Goal: Check status

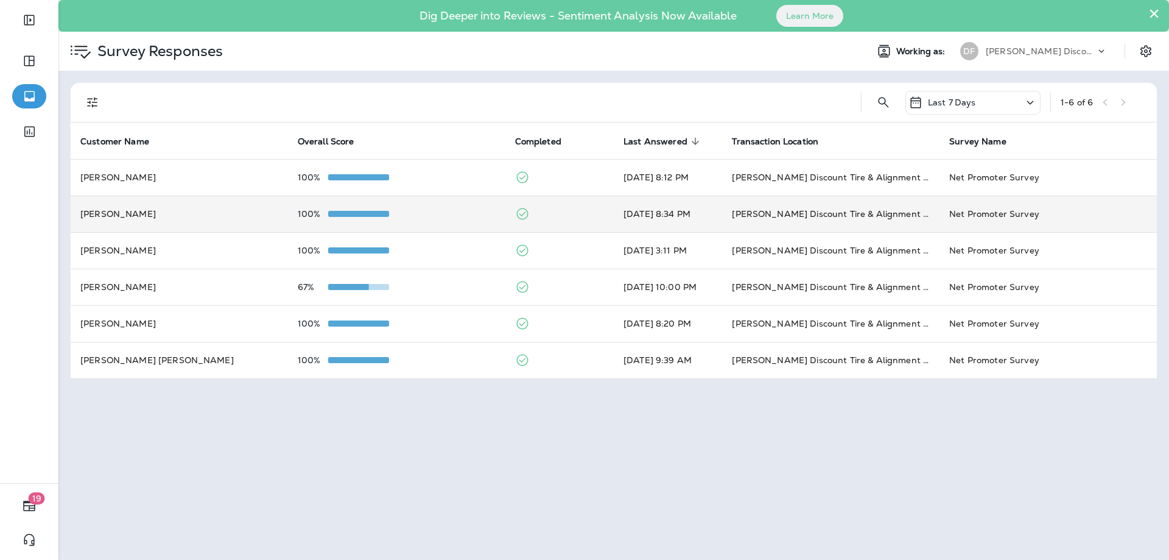
click at [457, 210] on div "100%" at bounding box center [397, 214] width 198 height 10
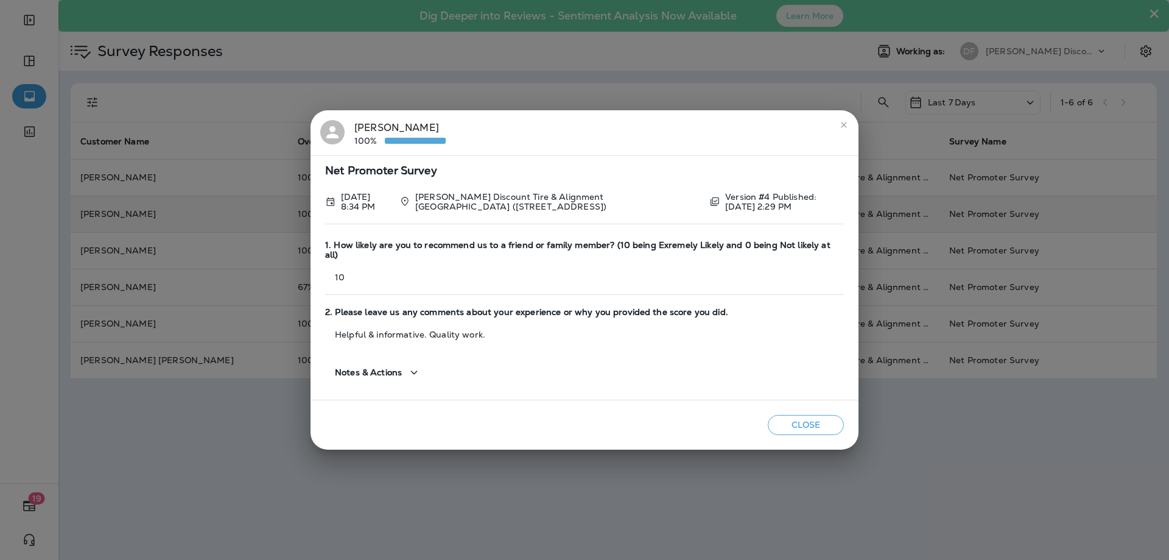
click at [845, 135] on button "close" at bounding box center [843, 124] width 19 height 19
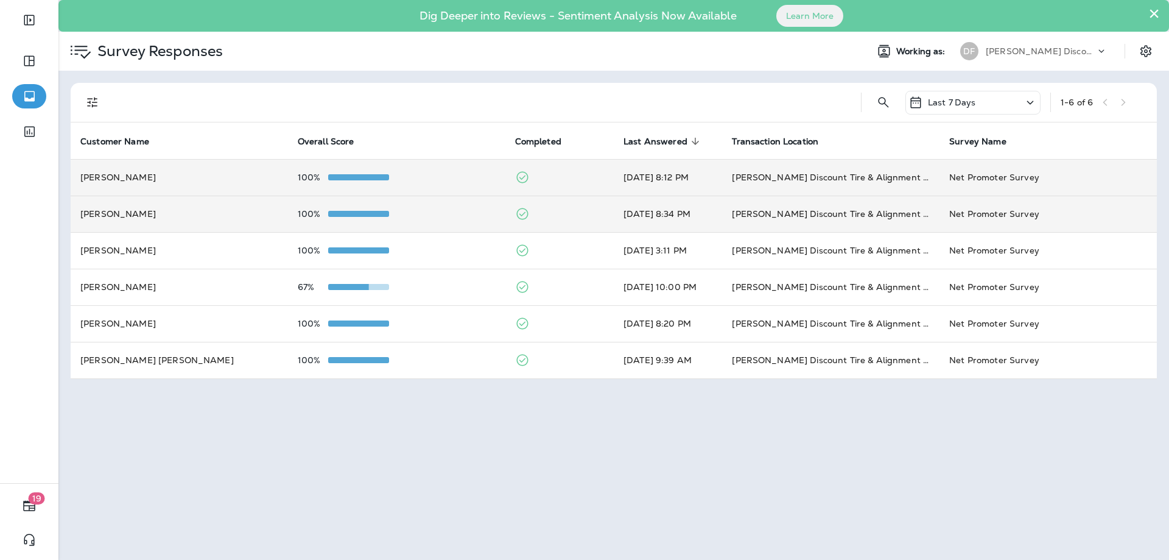
click at [432, 176] on div "100%" at bounding box center [397, 177] width 198 height 10
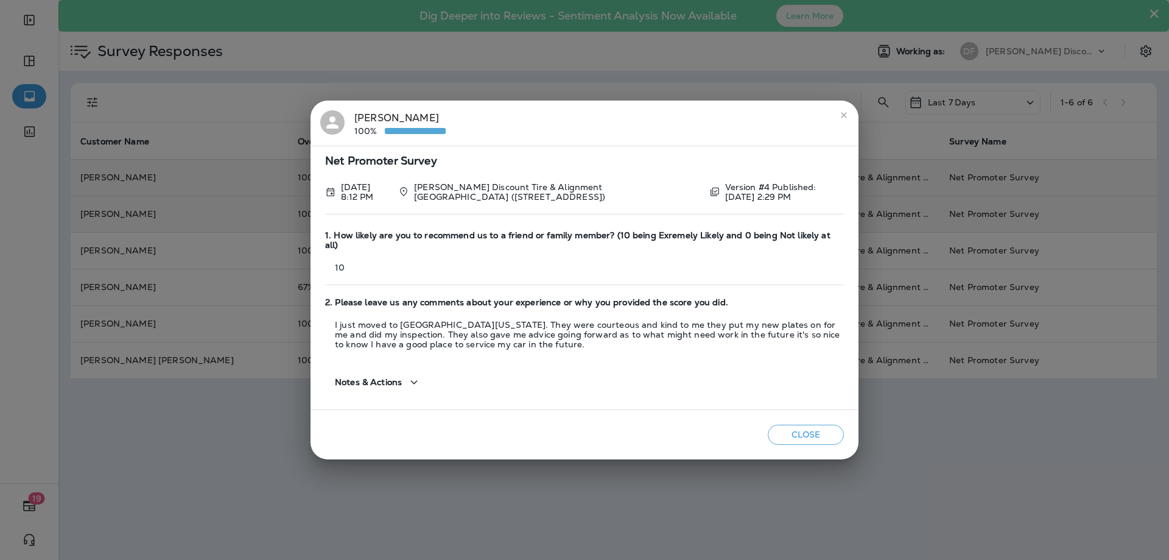
click at [844, 115] on icon "close" at bounding box center [844, 115] width 10 height 10
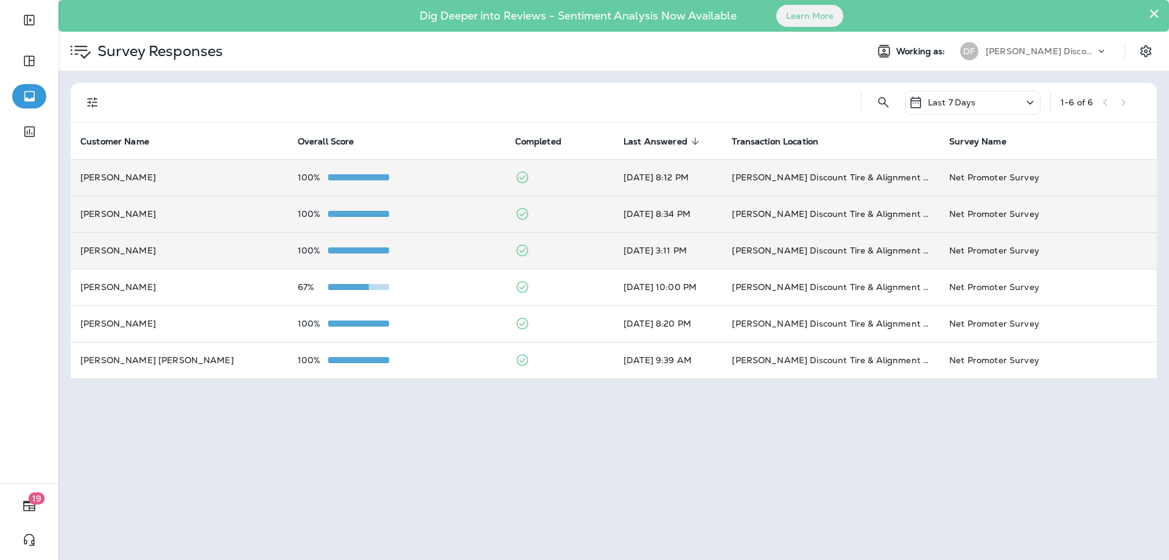
click at [473, 246] on div "100%" at bounding box center [397, 250] width 198 height 10
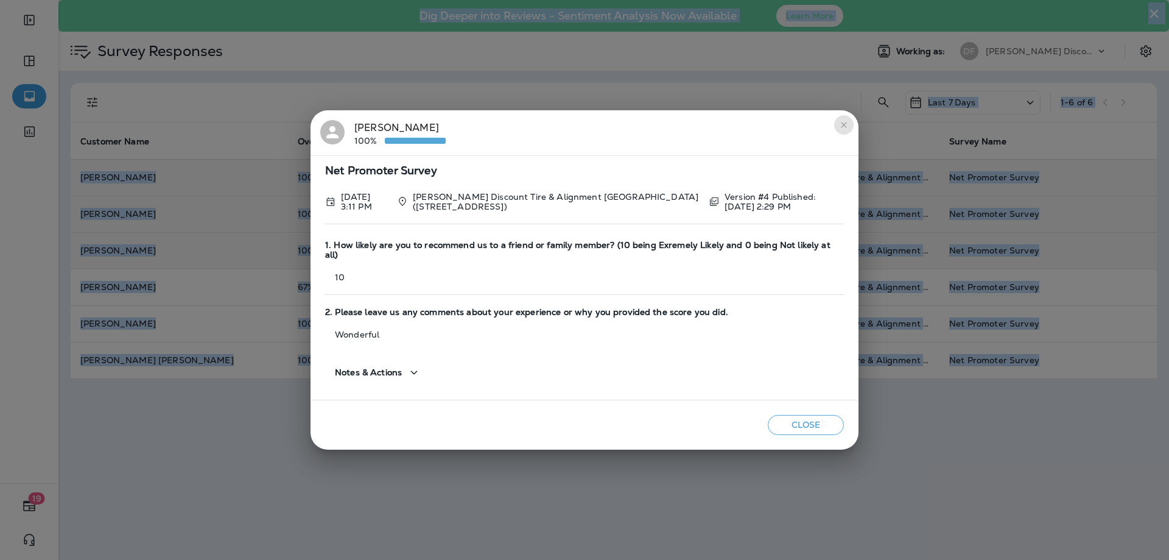
click at [848, 130] on icon "close" at bounding box center [844, 125] width 10 height 10
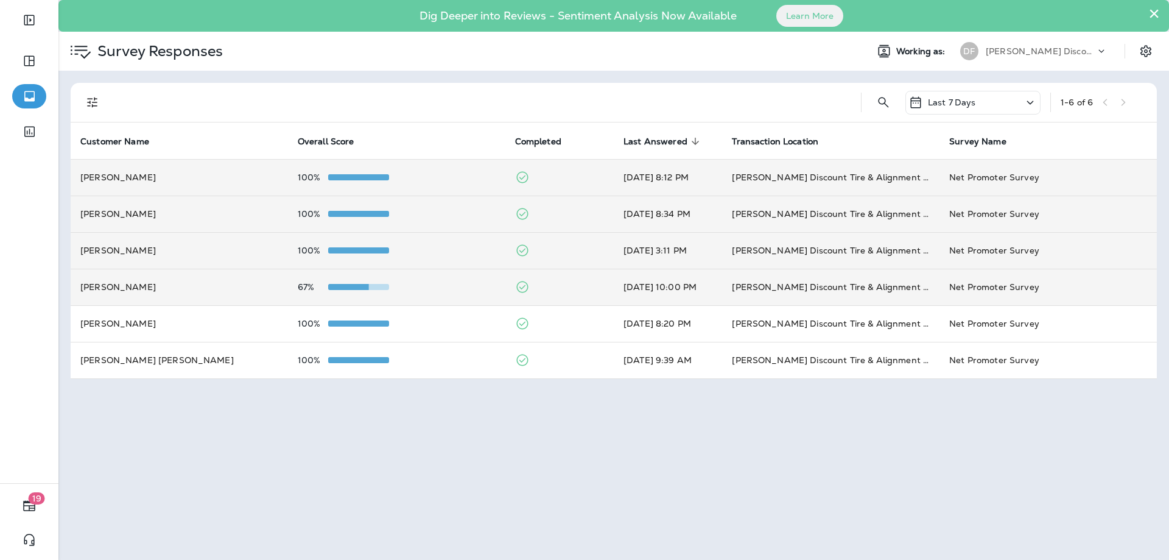
click at [644, 280] on td "[DATE] 10:00 PM" at bounding box center [668, 287] width 108 height 37
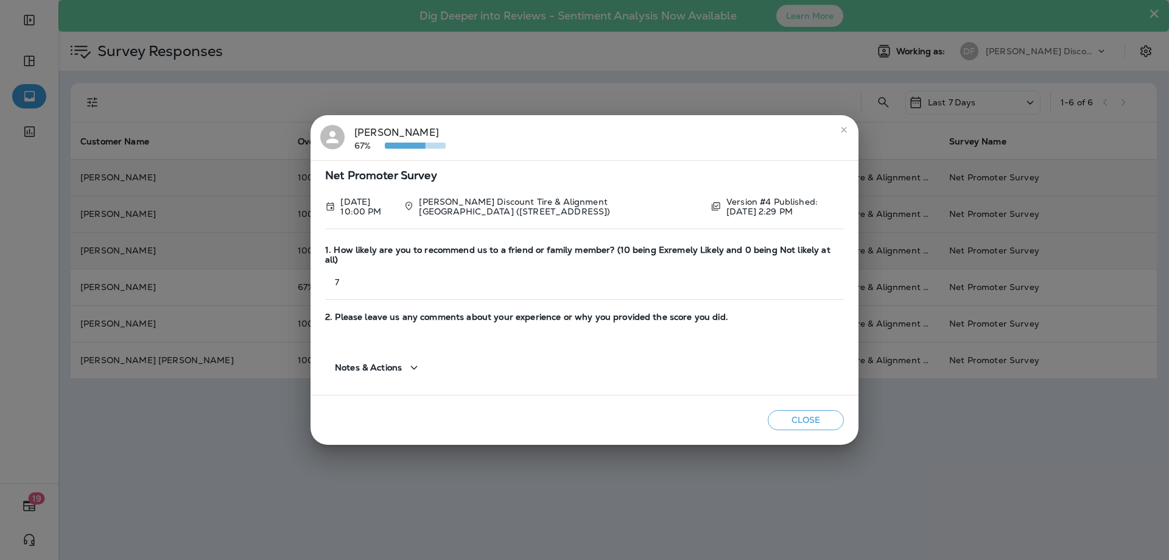
click at [848, 135] on icon "close" at bounding box center [844, 130] width 10 height 10
